Goal: Task Accomplishment & Management: Manage account settings

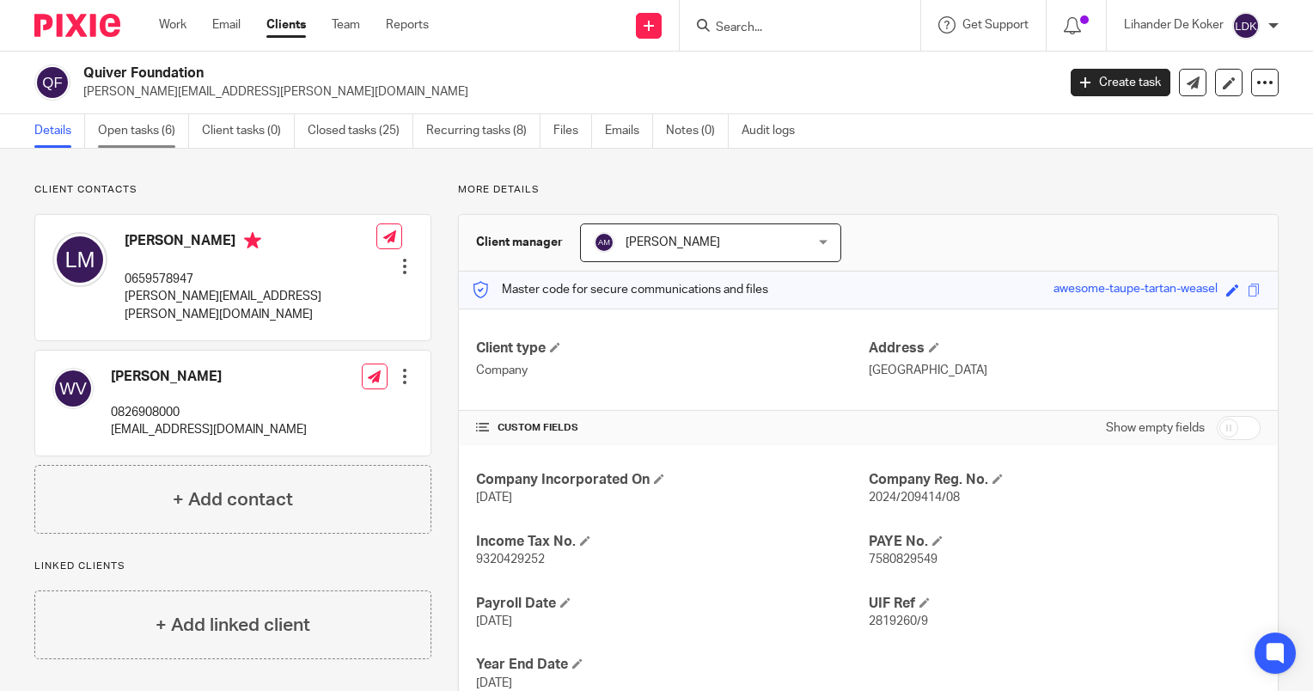
click at [124, 132] on link "Open tasks (6)" at bounding box center [143, 131] width 91 height 34
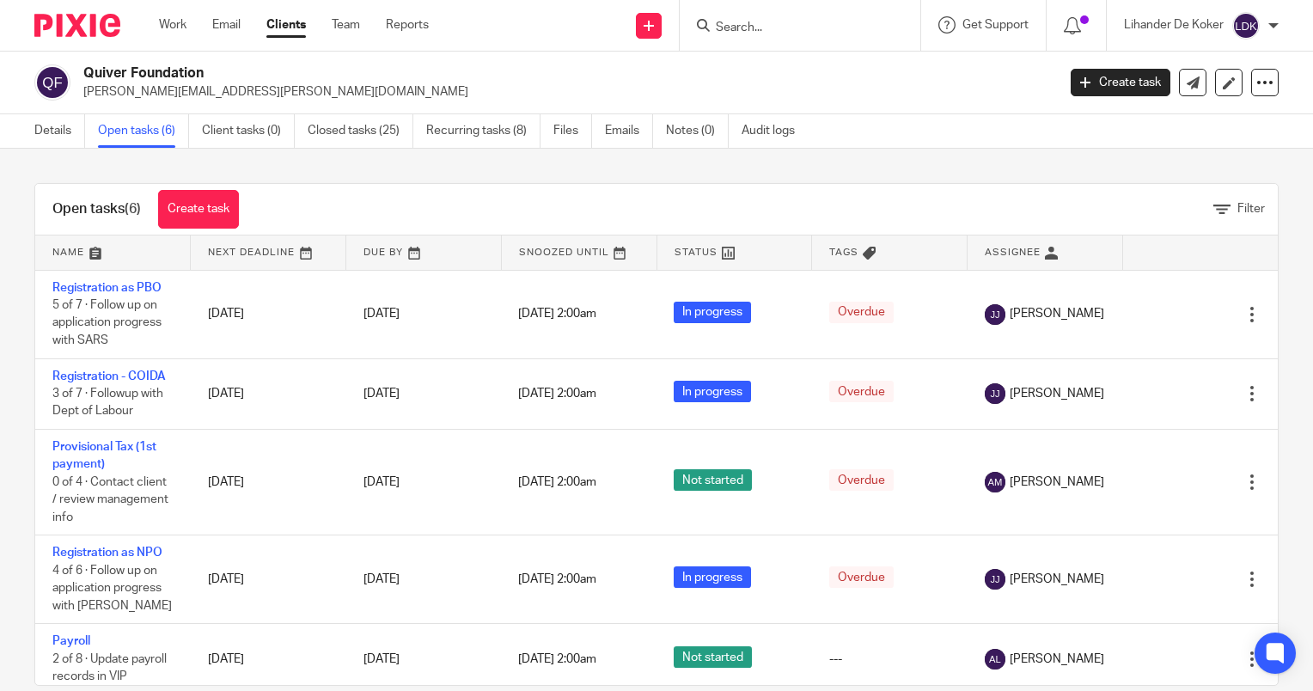
click at [760, 27] on input "Search" at bounding box center [791, 28] width 155 height 15
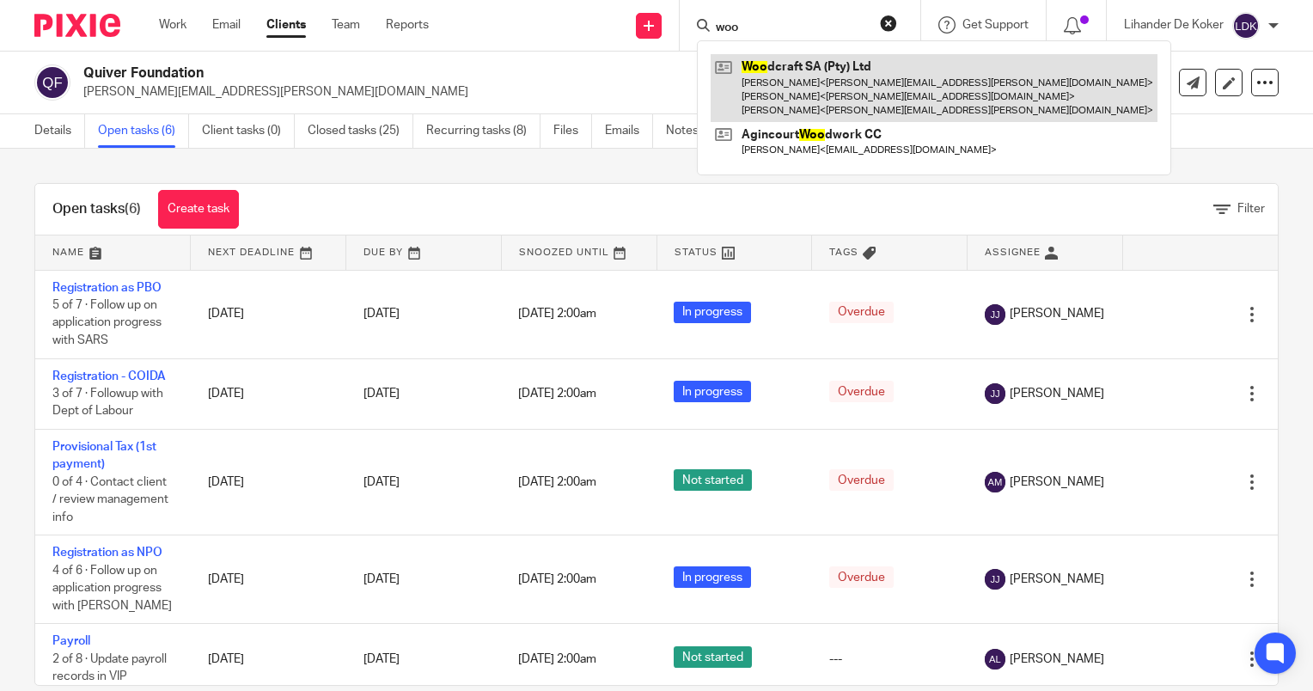
type input "woo"
click at [766, 65] on link at bounding box center [934, 88] width 447 height 68
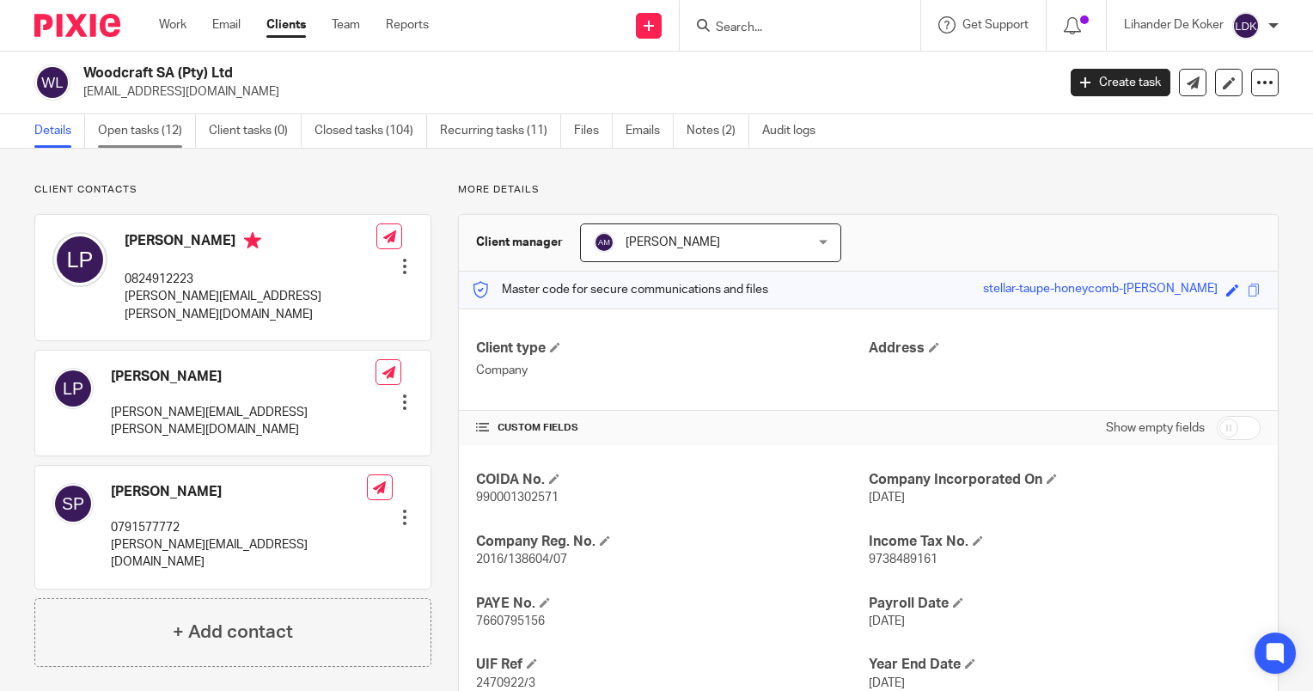
click at [137, 144] on link "Open tasks (12)" at bounding box center [147, 131] width 98 height 34
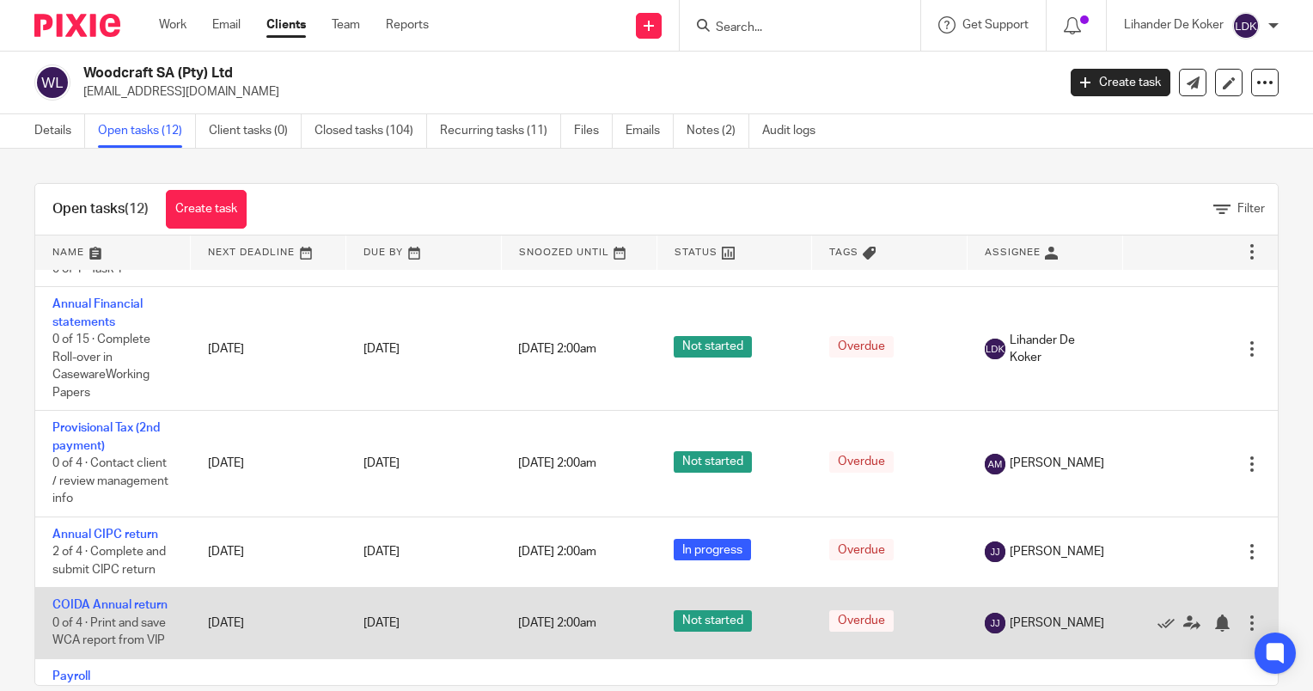
scroll to position [430, 0]
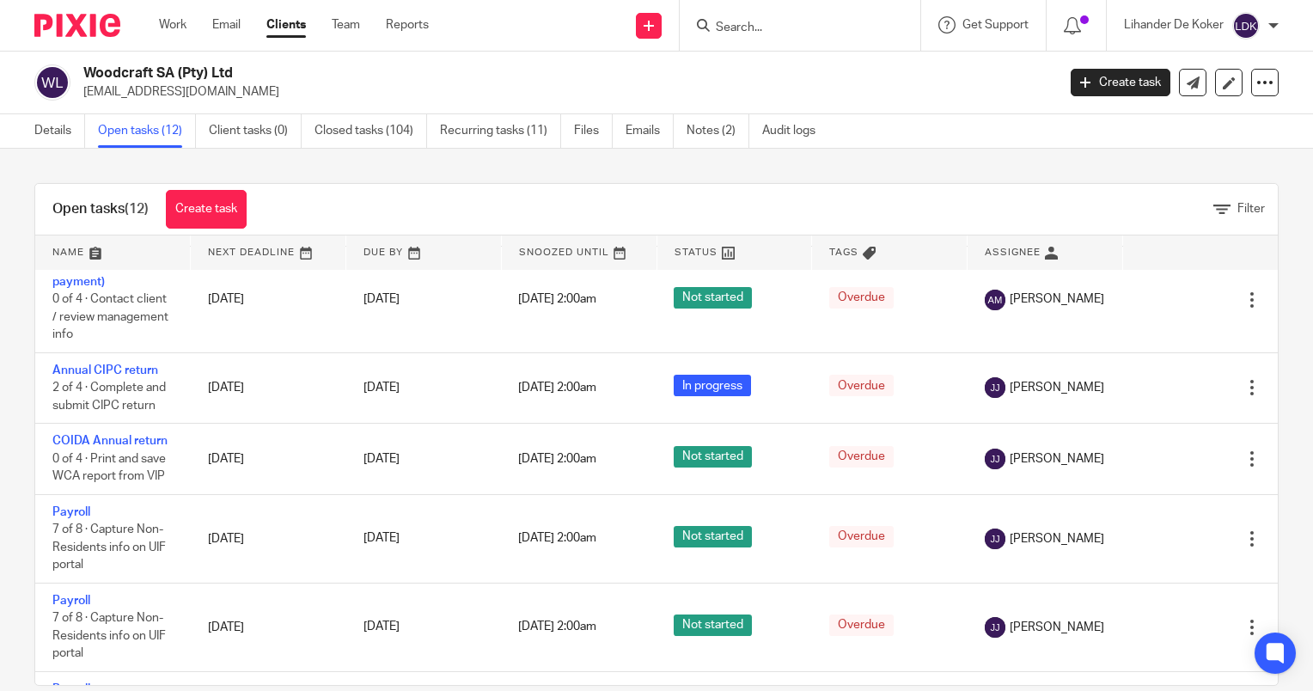
click at [1266, 27] on div "Lihander De Koker" at bounding box center [1201, 25] width 155 height 27
click at [1230, 120] on li "Logout" at bounding box center [1212, 119] width 113 height 25
